Goal: Transaction & Acquisition: Book appointment/travel/reservation

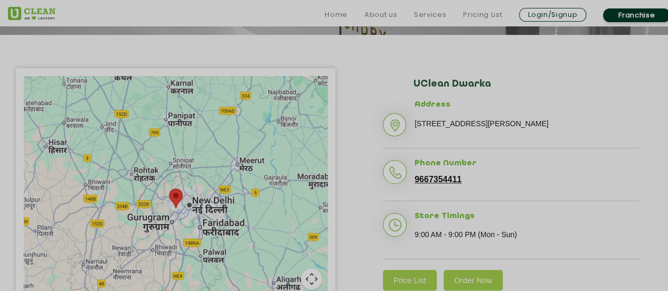
scroll to position [211, 0]
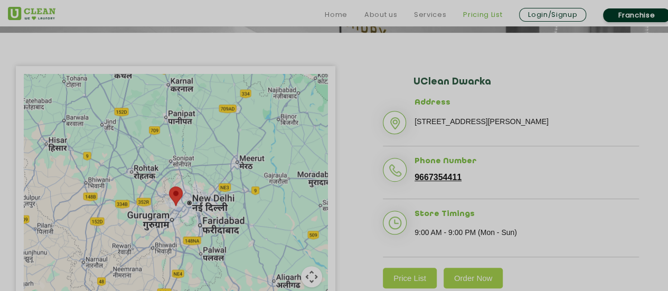
click at [486, 17] on link "Pricing List" at bounding box center [482, 14] width 39 height 13
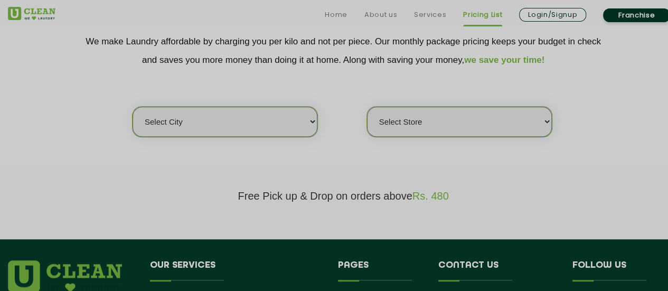
scroll to position [211, 0]
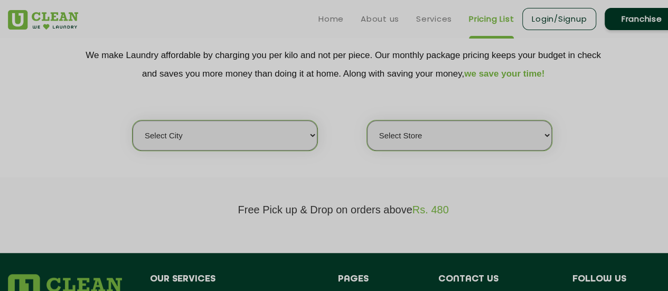
click at [287, 147] on select "Select city [GEOGRAPHIC_DATA] [GEOGRAPHIC_DATA] [GEOGRAPHIC_DATA] [GEOGRAPHIC_D…" at bounding box center [225, 135] width 185 height 30
select select "1"
click at [133, 120] on select "Select city [GEOGRAPHIC_DATA] [GEOGRAPHIC_DATA] [GEOGRAPHIC_DATA] [GEOGRAPHIC_D…" at bounding box center [225, 135] width 185 height 30
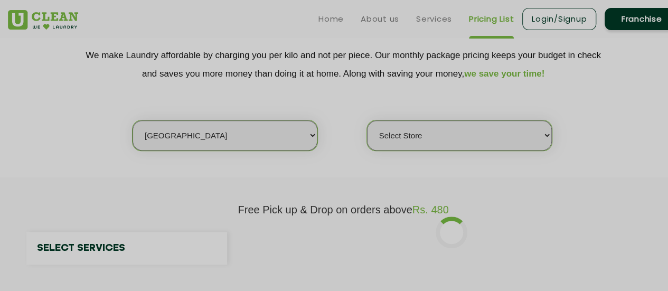
click at [412, 124] on select "Select Store" at bounding box center [459, 135] width 185 height 30
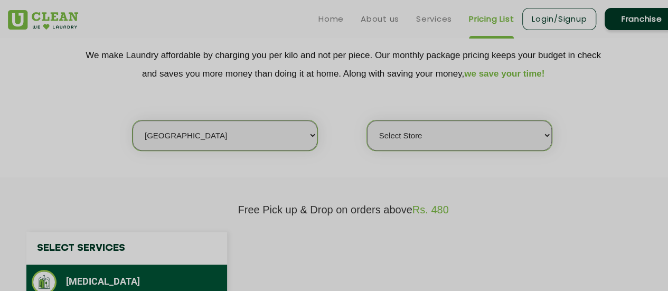
click at [407, 101] on div "Select city [GEOGRAPHIC_DATA] [GEOGRAPHIC_DATA] [GEOGRAPHIC_DATA] [GEOGRAPHIC_D…" at bounding box center [343, 117] width 687 height 68
click at [406, 130] on select "Select Store" at bounding box center [459, 135] width 185 height 30
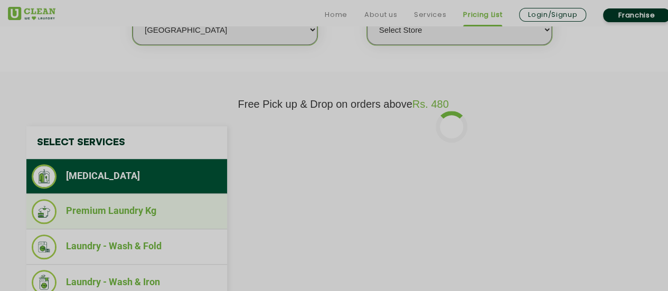
scroll to position [423, 0]
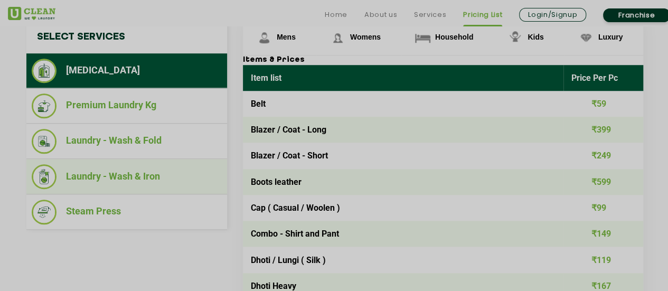
click at [187, 165] on li "Laundry - Wash & Iron" at bounding box center [127, 176] width 190 height 25
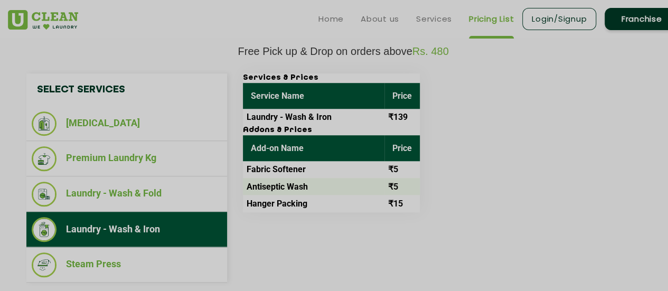
scroll to position [264, 0]
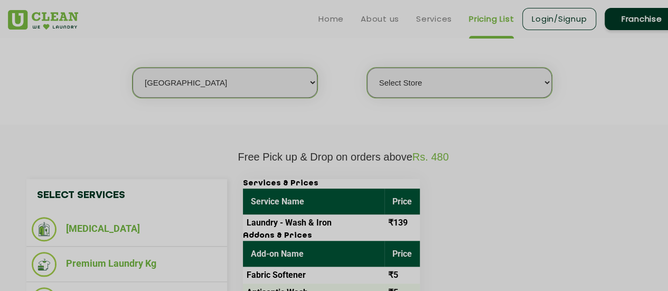
click at [417, 82] on select "Select Store [GEOGRAPHIC_DATA] [GEOGRAPHIC_DATA] 2 [GEOGRAPHIC_DATA] [PERSON_NA…" at bounding box center [459, 83] width 185 height 30
click at [367, 68] on select "Select Store [GEOGRAPHIC_DATA] [GEOGRAPHIC_DATA] 2 [GEOGRAPHIC_DATA] [PERSON_NA…" at bounding box center [459, 83] width 185 height 30
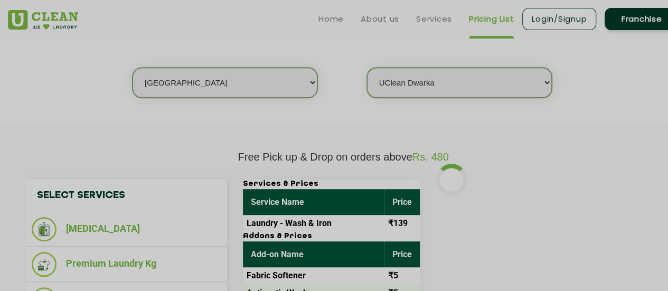
click at [420, 91] on select "Select Store [GEOGRAPHIC_DATA] [GEOGRAPHIC_DATA] 2 [GEOGRAPHIC_DATA] [PERSON_NA…" at bounding box center [459, 83] width 185 height 30
select select "406"
click at [367, 68] on select "Select Store [GEOGRAPHIC_DATA] [GEOGRAPHIC_DATA] 2 [GEOGRAPHIC_DATA] [PERSON_NA…" at bounding box center [459, 83] width 185 height 30
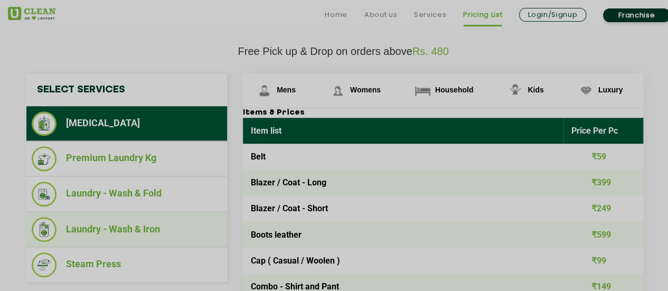
scroll to position [423, 0]
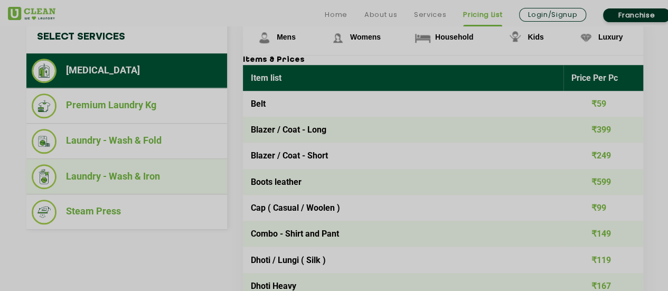
click at [205, 182] on li "Laundry - Wash & Iron" at bounding box center [127, 176] width 190 height 25
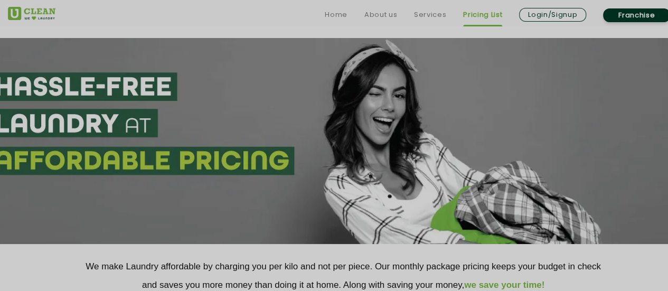
scroll to position [106, 0]
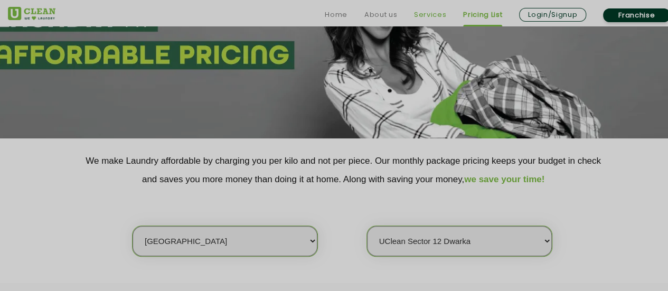
click at [436, 14] on link "Services" at bounding box center [430, 14] width 32 height 13
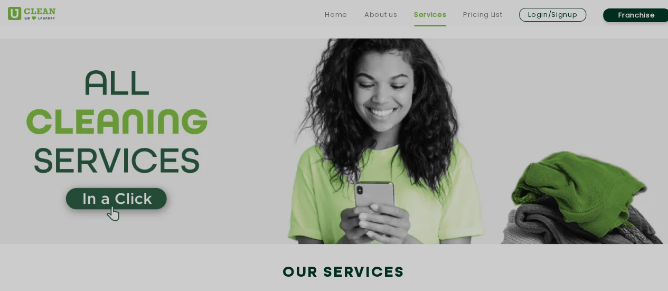
scroll to position [158, 0]
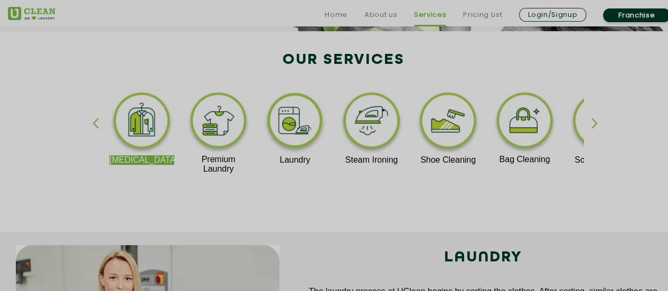
scroll to position [264, 0]
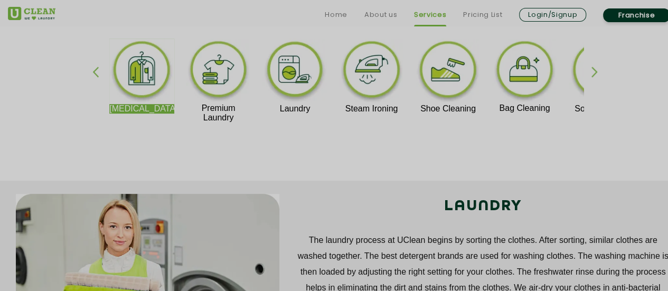
click at [319, 69] on img at bounding box center [295, 71] width 65 height 65
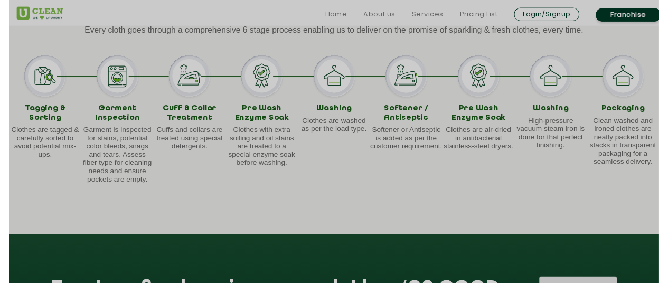
scroll to position [1215, 0]
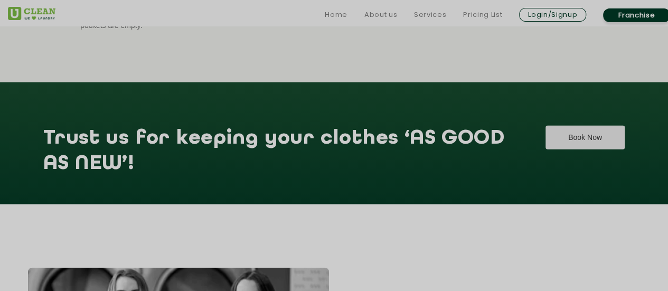
click at [546, 149] on button "Book Now" at bounding box center [585, 138] width 79 height 24
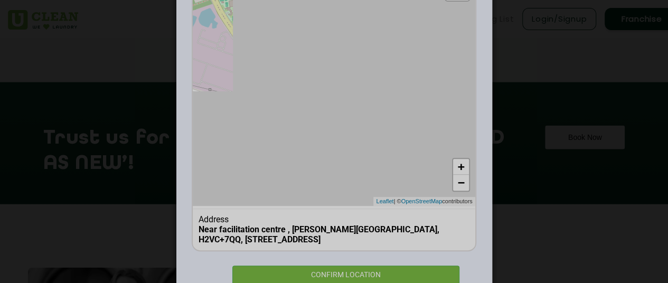
scroll to position [157, 0]
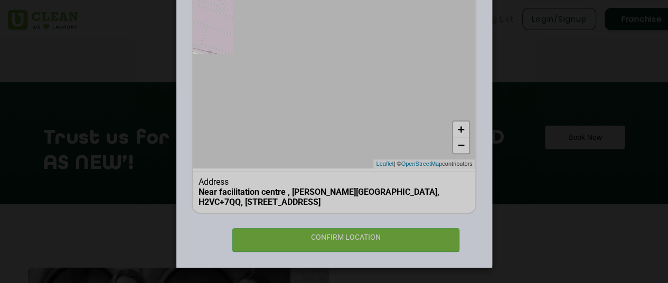
click at [291, 204] on b "Near facilitation centre , [PERSON_NAME][GEOGRAPHIC_DATA], H2VC+7QQ, [STREET_AD…" at bounding box center [319, 197] width 241 height 20
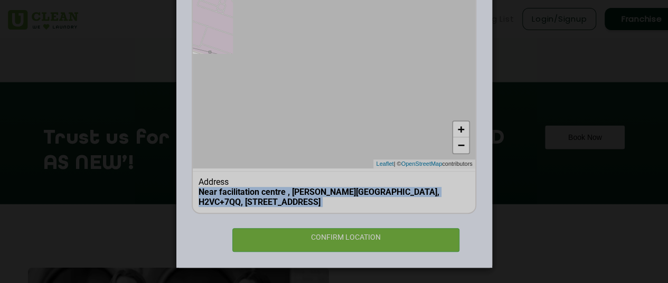
click at [291, 204] on b "Near facilitation centre , [PERSON_NAME][GEOGRAPHIC_DATA], H2VC+7QQ, [STREET_AD…" at bounding box center [319, 197] width 241 height 20
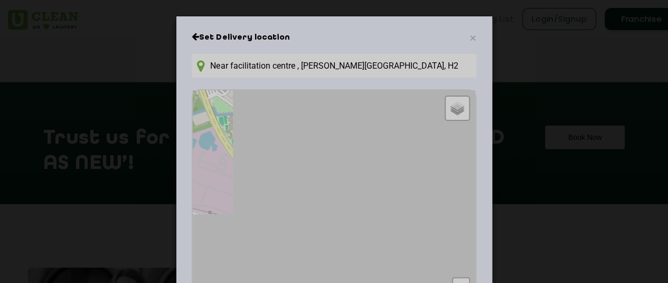
scroll to position [41, 0]
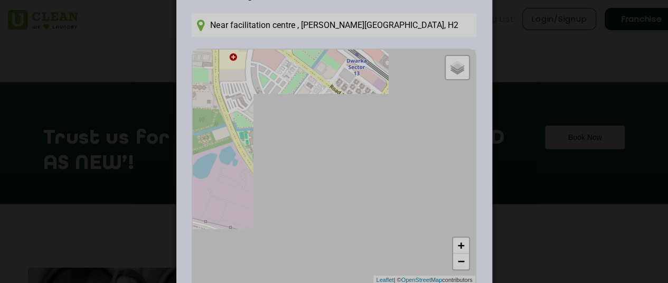
drag, startPoint x: 303, startPoint y: 141, endPoint x: 323, endPoint y: 204, distance: 65.8
click at [323, 204] on div "Default Satellite + − Leaflet | © OpenStreetMap contributors" at bounding box center [334, 167] width 282 height 235
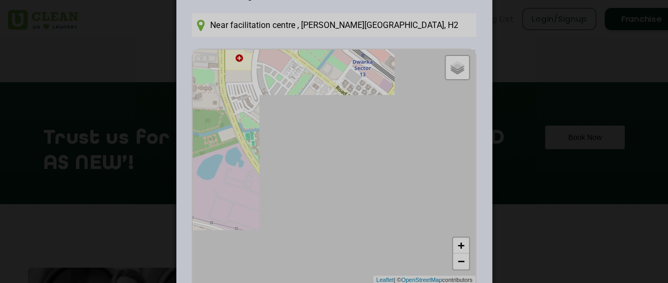
drag, startPoint x: 323, startPoint y: 204, endPoint x: 330, endPoint y: 207, distance: 7.9
click at [330, 207] on div "Default Satellite + − Leaflet | © OpenStreetMap contributors" at bounding box center [334, 167] width 282 height 235
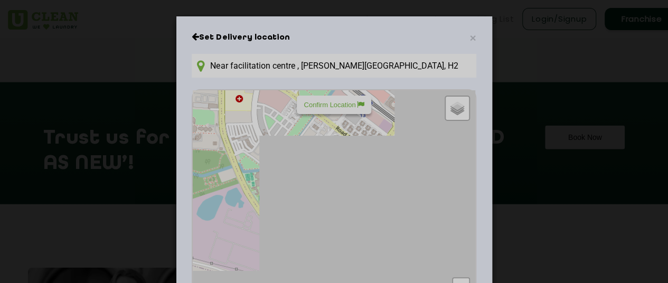
click at [291, 72] on input "Near facilitation centre , [PERSON_NAME][GEOGRAPHIC_DATA], H2VC+7QQ, [STREET_AD…" at bounding box center [334, 66] width 284 height 24
click at [471, 36] on span "×" at bounding box center [473, 38] width 6 height 12
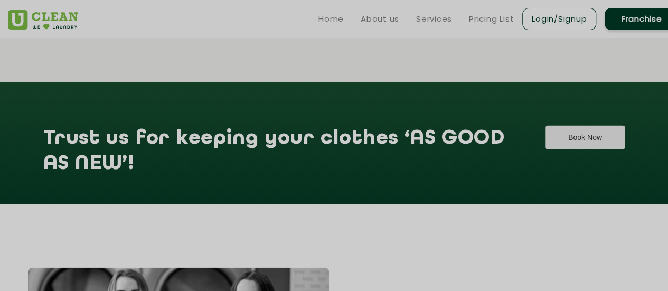
click at [553, 137] on button "Book Now" at bounding box center [585, 138] width 79 height 24
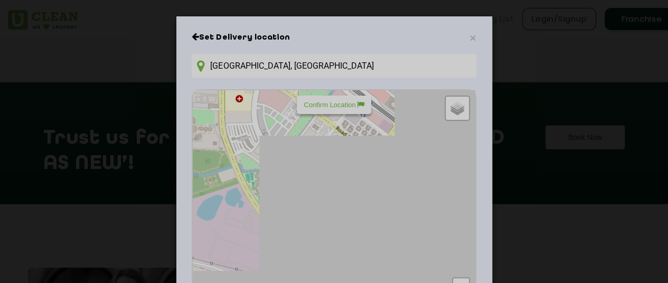
type input "Near facilitation centre , [PERSON_NAME][GEOGRAPHIC_DATA], H2VC+7QQ, [STREET_AD…"
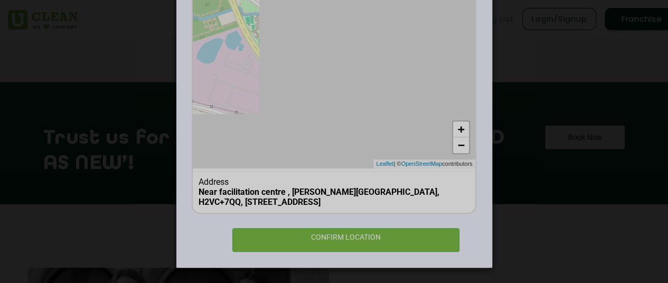
scroll to position [51, 0]
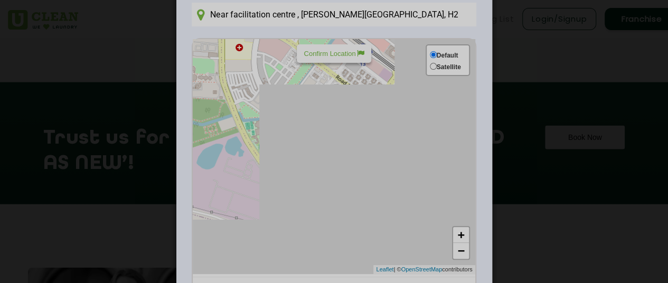
click at [451, 60] on section "Default Satellite" at bounding box center [447, 60] width 34 height 23
click at [430, 49] on div "Default" at bounding box center [445, 55] width 31 height 12
click at [430, 51] on input "Default" at bounding box center [433, 54] width 7 height 7
click at [430, 64] on input "Satellite" at bounding box center [433, 66] width 7 height 7
radio input "true"
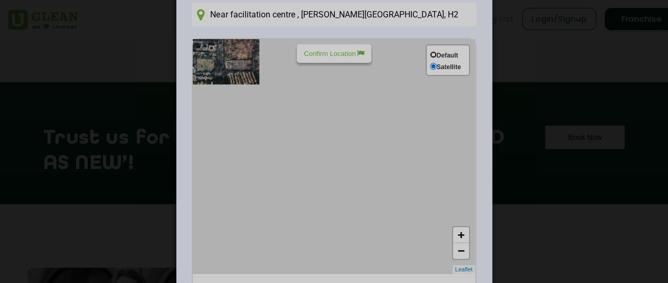
click at [430, 51] on input "Default" at bounding box center [433, 54] width 7 height 7
radio input "true"
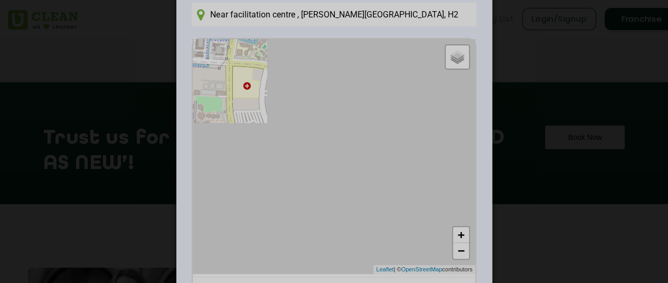
drag, startPoint x: 376, startPoint y: 106, endPoint x: 383, endPoint y: 149, distance: 43.5
click at [383, 149] on div "Default Satellite + − Leaflet | © OpenStreetMap contributors" at bounding box center [334, 156] width 282 height 235
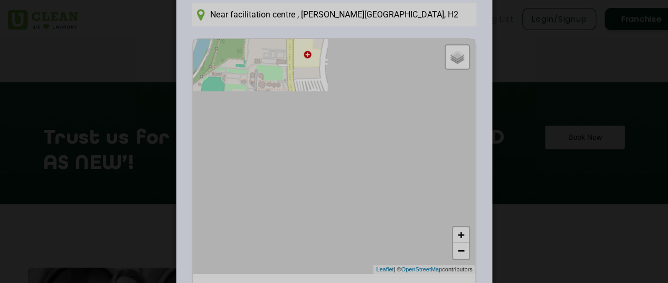
drag, startPoint x: 282, startPoint y: 96, endPoint x: 343, endPoint y: 62, distance: 70.4
click at [343, 62] on div "Default Satellite + − Leaflet | © OpenStreetMap contributors" at bounding box center [334, 156] width 282 height 235
click at [318, 86] on div "Default Satellite + − Leaflet | © OpenStreetMap contributors" at bounding box center [334, 156] width 282 height 235
click at [321, 123] on div "Default Satellite + − Leaflet | © OpenStreetMap contributors" at bounding box center [334, 156] width 282 height 235
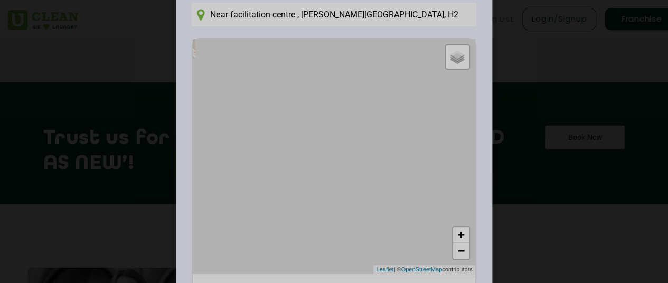
scroll to position [157, 0]
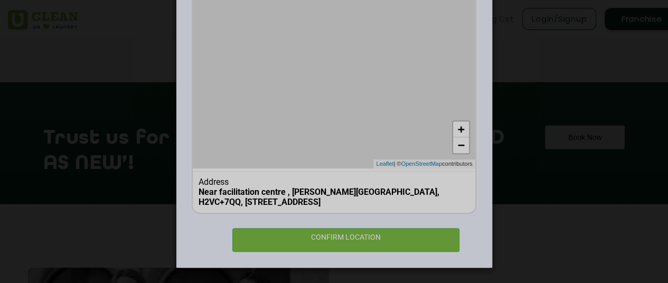
click at [321, 120] on div "Default Satellite + − Leaflet | © OpenStreetMap contributors" at bounding box center [334, 50] width 282 height 235
click at [457, 142] on link "−" at bounding box center [461, 145] width 16 height 16
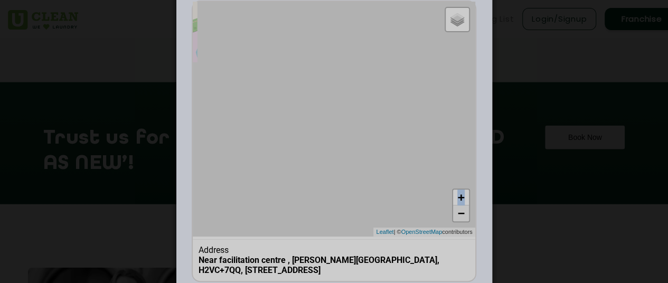
click at [457, 142] on div "Default Satellite + − Leaflet | © OpenStreetMap contributors" at bounding box center [334, 119] width 282 height 235
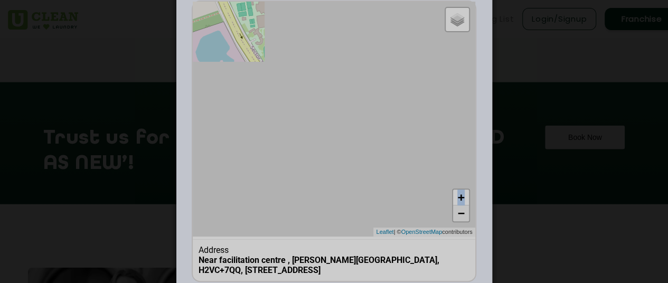
click at [464, 211] on link "−" at bounding box center [461, 213] width 16 height 16
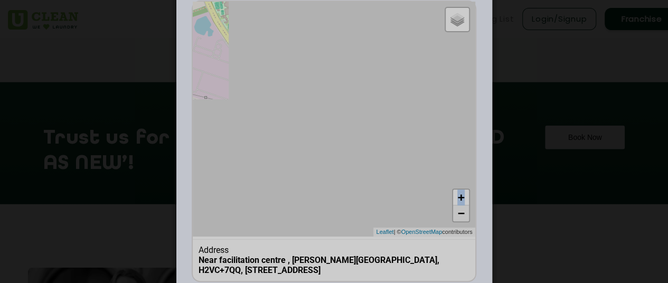
click at [464, 211] on link "−" at bounding box center [461, 213] width 16 height 16
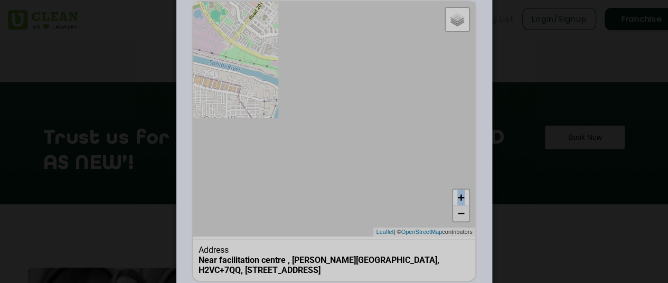
click at [464, 211] on link "−" at bounding box center [461, 213] width 16 height 16
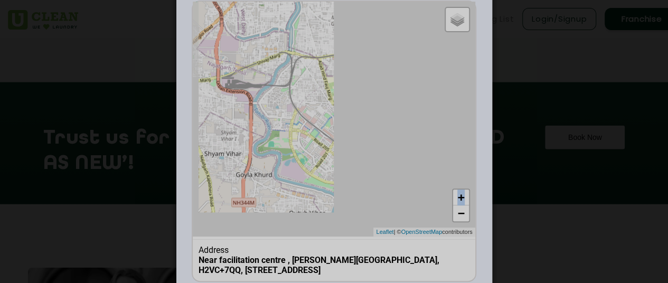
drag, startPoint x: 282, startPoint y: 61, endPoint x: 381, endPoint y: 216, distance: 184.3
click at [381, 216] on div "Default Satellite + − Leaflet | © OpenStreetMap contributors" at bounding box center [334, 119] width 282 height 235
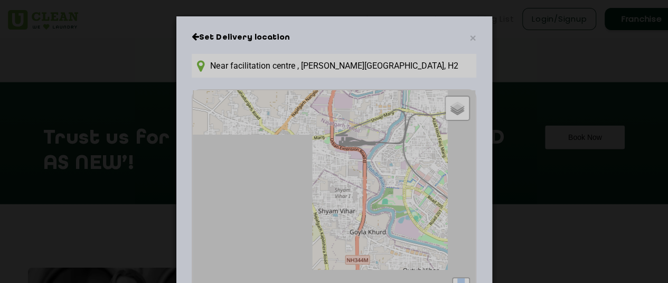
drag, startPoint x: 316, startPoint y: 207, endPoint x: 431, endPoint y: 175, distance: 119.4
click at [431, 175] on div "Default Satellite + − Leaflet | © OpenStreetMap contributors" at bounding box center [334, 207] width 282 height 235
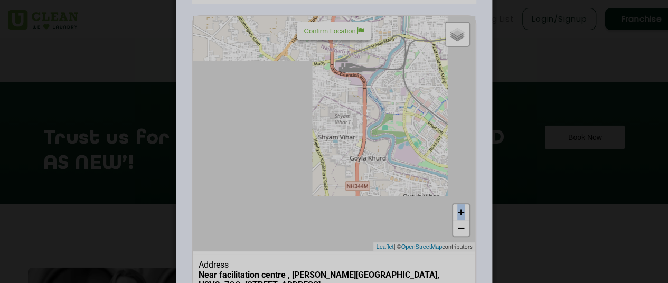
scroll to position [106, 0]
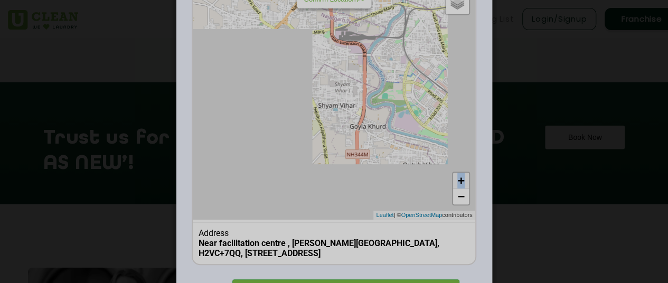
click at [455, 173] on link "+" at bounding box center [461, 181] width 16 height 16
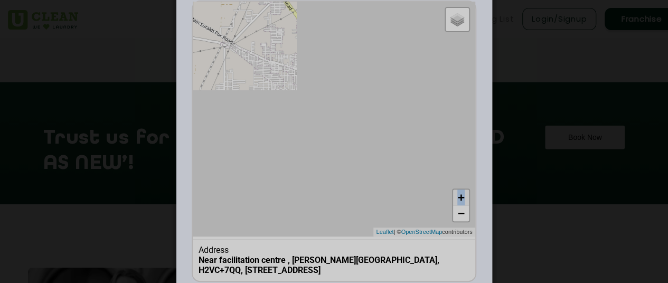
click at [462, 196] on link "+" at bounding box center [461, 198] width 16 height 16
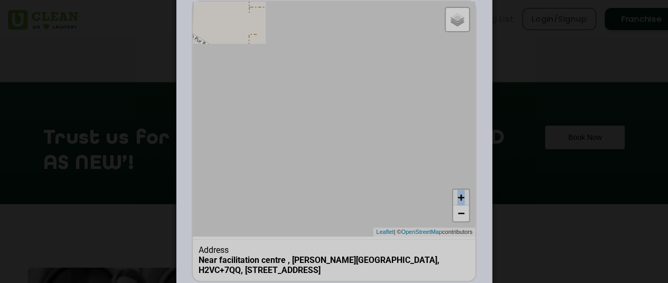
click at [462, 196] on link "+" at bounding box center [461, 198] width 16 height 16
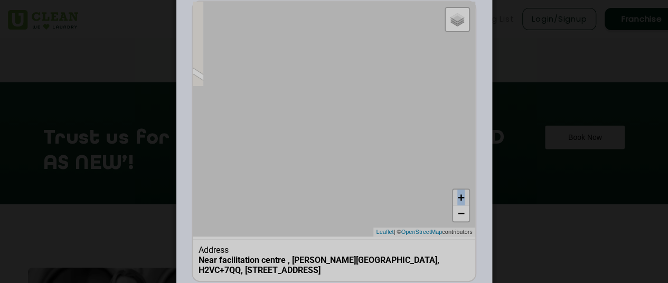
click at [462, 196] on link "+" at bounding box center [461, 198] width 16 height 16
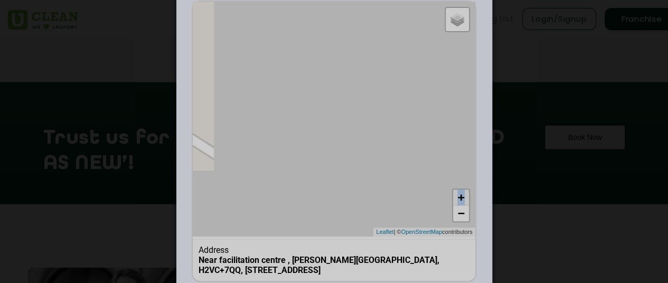
click at [462, 196] on link "+" at bounding box center [461, 198] width 16 height 16
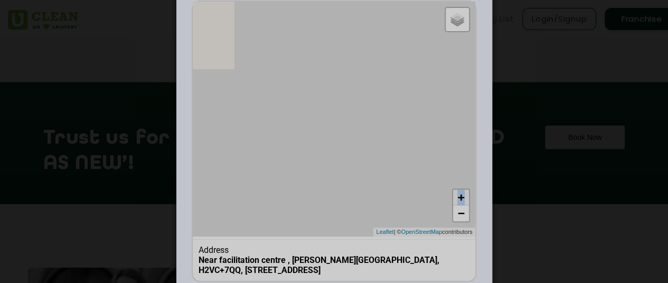
click at [462, 196] on link "+" at bounding box center [461, 198] width 16 height 16
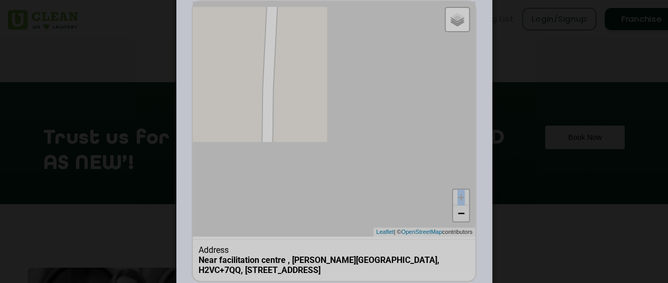
drag, startPoint x: 366, startPoint y: 139, endPoint x: 456, endPoint y: 207, distance: 112.9
click at [456, 207] on div "Default Satellite + − Leaflet | © OpenStreetMap contributors" at bounding box center [334, 119] width 282 height 235
click at [357, 129] on div "Default Satellite + − Leaflet | © OpenStreetMap contributors" at bounding box center [334, 119] width 282 height 235
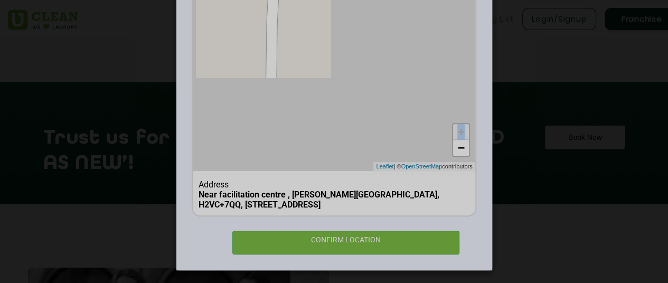
scroll to position [157, 0]
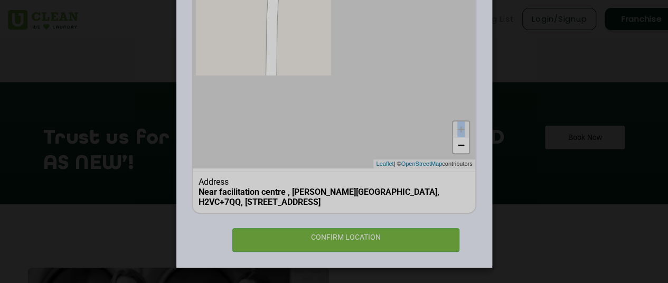
click at [454, 153] on div "Default Satellite + − Leaflet | © OpenStreetMap contributors" at bounding box center [334, 50] width 282 height 235
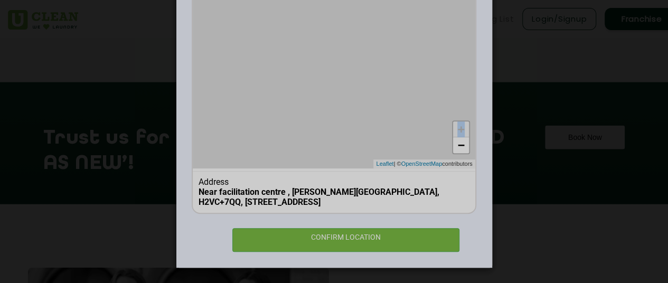
click at [454, 153] on div "Default Satellite + − Leaflet | © OpenStreetMap contributors" at bounding box center [334, 50] width 282 height 235
click at [420, 201] on b "Near facilitation centre , [PERSON_NAME][GEOGRAPHIC_DATA], H2VC+7QQ, [STREET_AD…" at bounding box center [319, 197] width 241 height 20
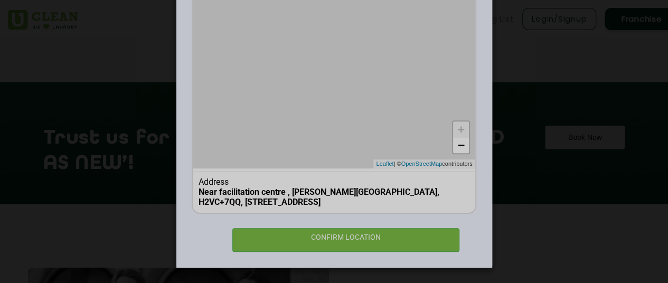
click at [420, 201] on b "Near facilitation centre , [PERSON_NAME][GEOGRAPHIC_DATA], H2VC+7QQ, [STREET_AD…" at bounding box center [319, 197] width 241 height 20
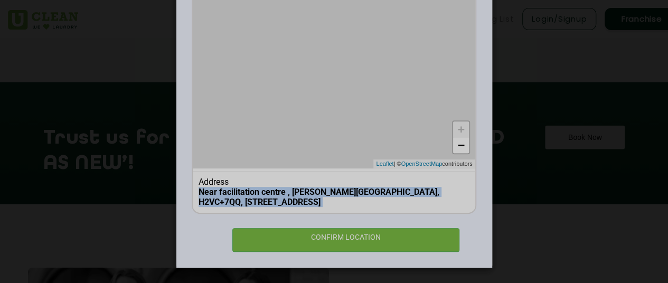
click at [420, 201] on b "Near facilitation centre , [PERSON_NAME][GEOGRAPHIC_DATA], H2VC+7QQ, [STREET_AD…" at bounding box center [319, 197] width 241 height 20
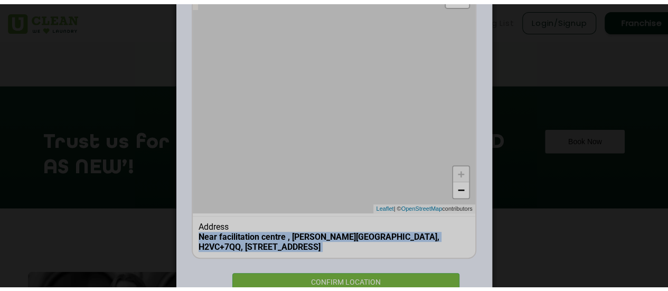
scroll to position [0, 0]
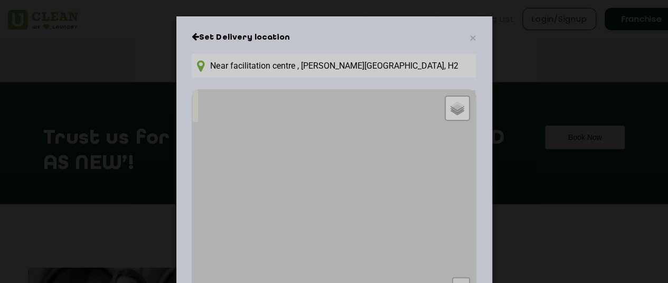
click at [465, 41] on h6 "Set Delivery location" at bounding box center [334, 37] width 284 height 11
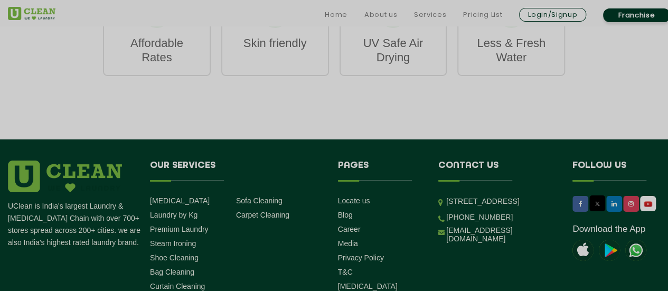
scroll to position [1849, 0]
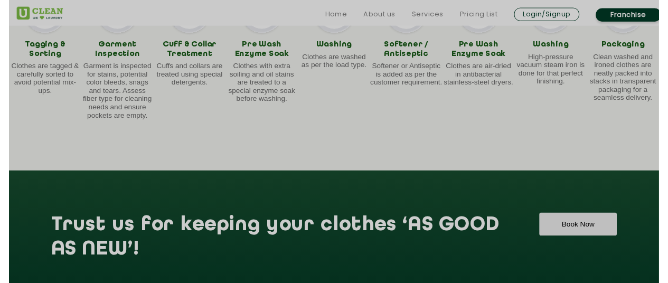
scroll to position [1215, 0]
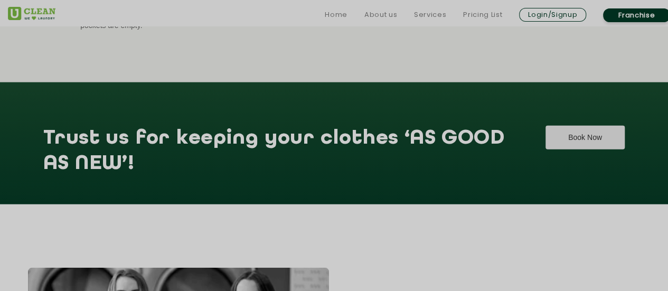
click at [546, 145] on button "Book Now" at bounding box center [585, 138] width 79 height 24
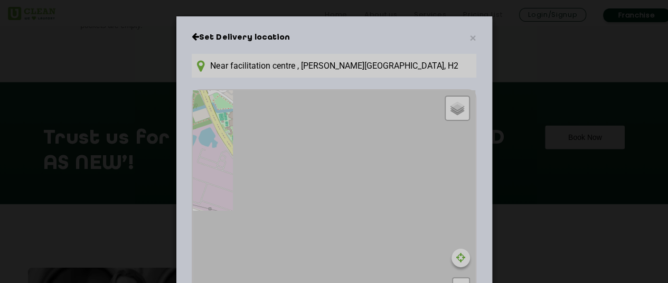
click at [389, 61] on input "Near facilitation centre , [PERSON_NAME][GEOGRAPHIC_DATA], H2VC+7QQ, [STREET_AD…" at bounding box center [334, 66] width 284 height 24
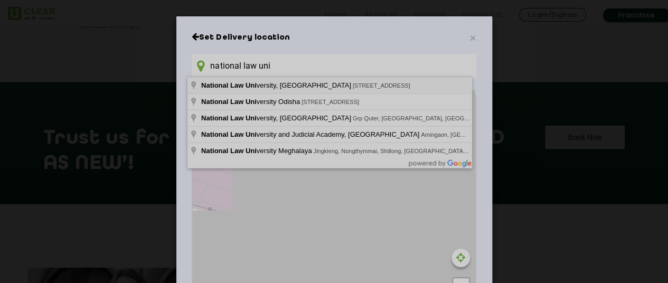
type input "National Law University, Delhi, Golf Course Road, Pocket 1, Sector 14 Dwarka, D…"
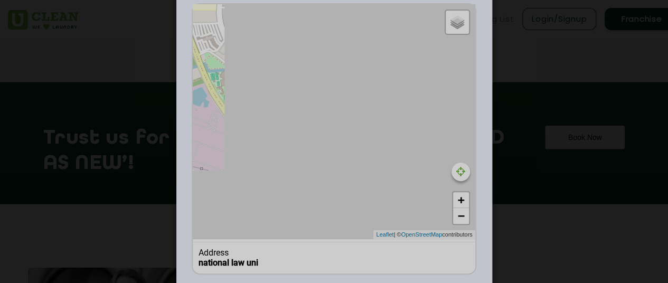
scroll to position [147, 0]
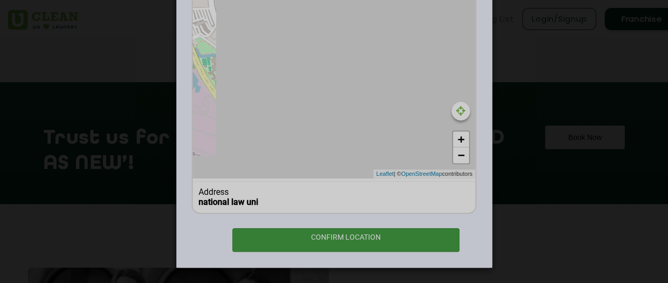
click at [355, 238] on div "CONFIRM LOCATION" at bounding box center [346, 240] width 228 height 24
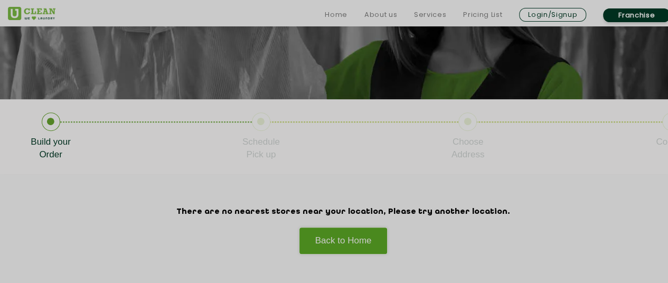
scroll to position [158, 0]
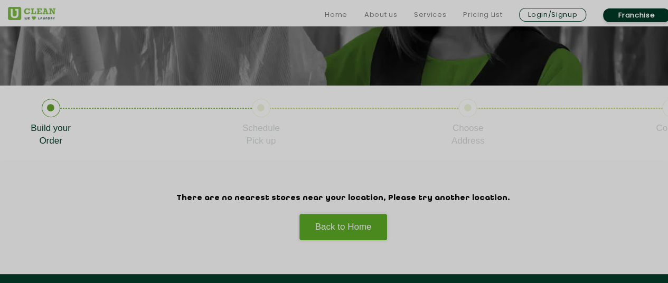
drag, startPoint x: 247, startPoint y: 91, endPoint x: 247, endPoint y: 101, distance: 9.5
click at [247, 91] on section "Build your Order Schedule Pick up Choose Address Confirm" at bounding box center [334, 123] width 668 height 75
click at [256, 125] on p "Schedule Pick up" at bounding box center [261, 134] width 38 height 25
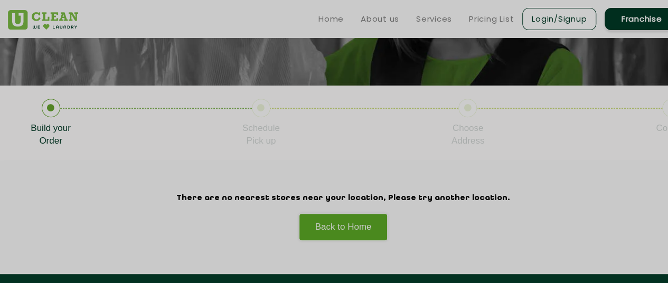
scroll to position [0, 0]
